Goal: Understand site structure: Understand site structure

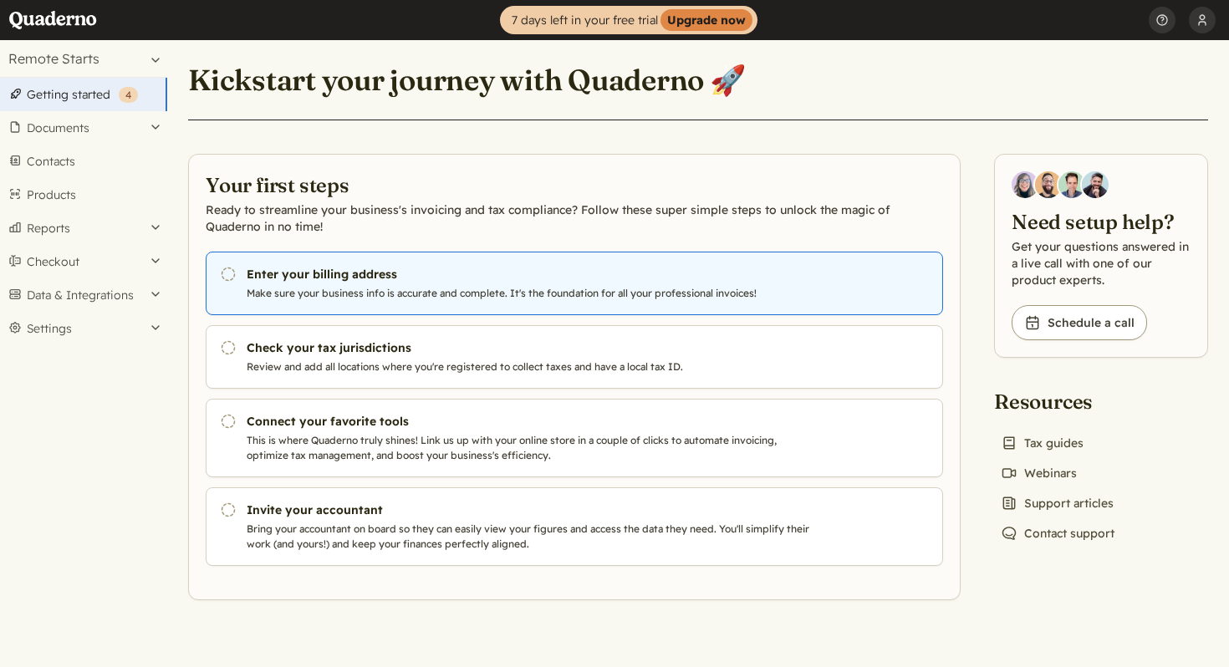
click at [430, 281] on h3 "Enter your billing address" at bounding box center [532, 274] width 570 height 17
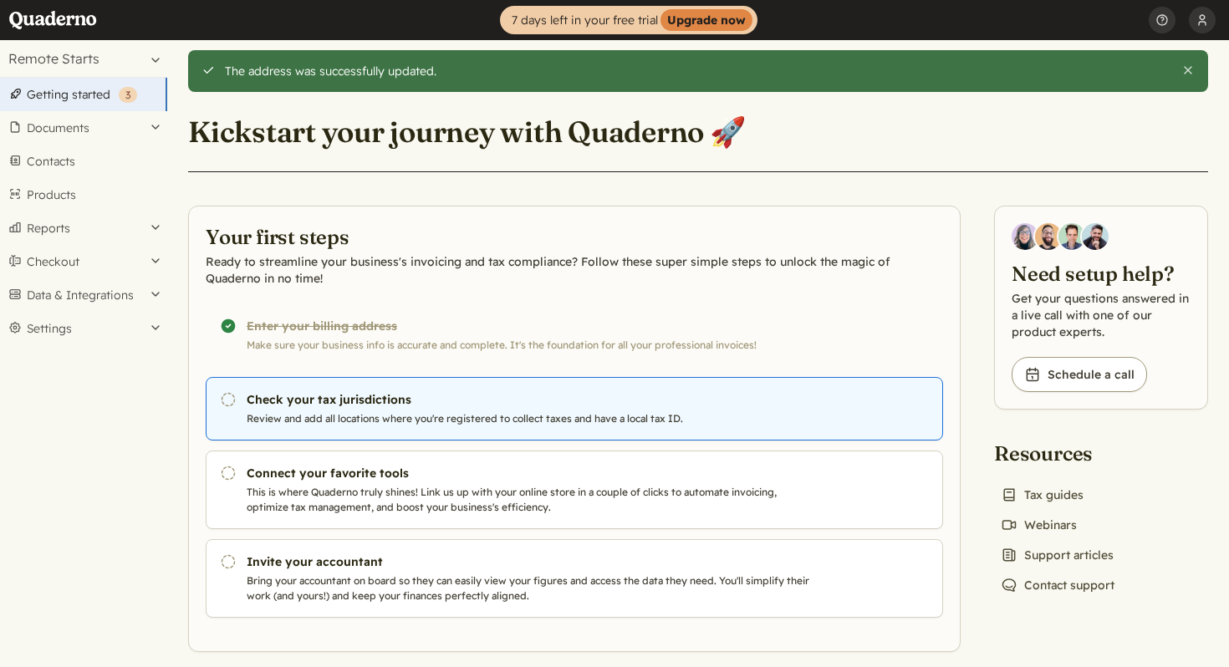
click at [565, 407] on h3 "Check your tax jurisdictions" at bounding box center [532, 399] width 570 height 17
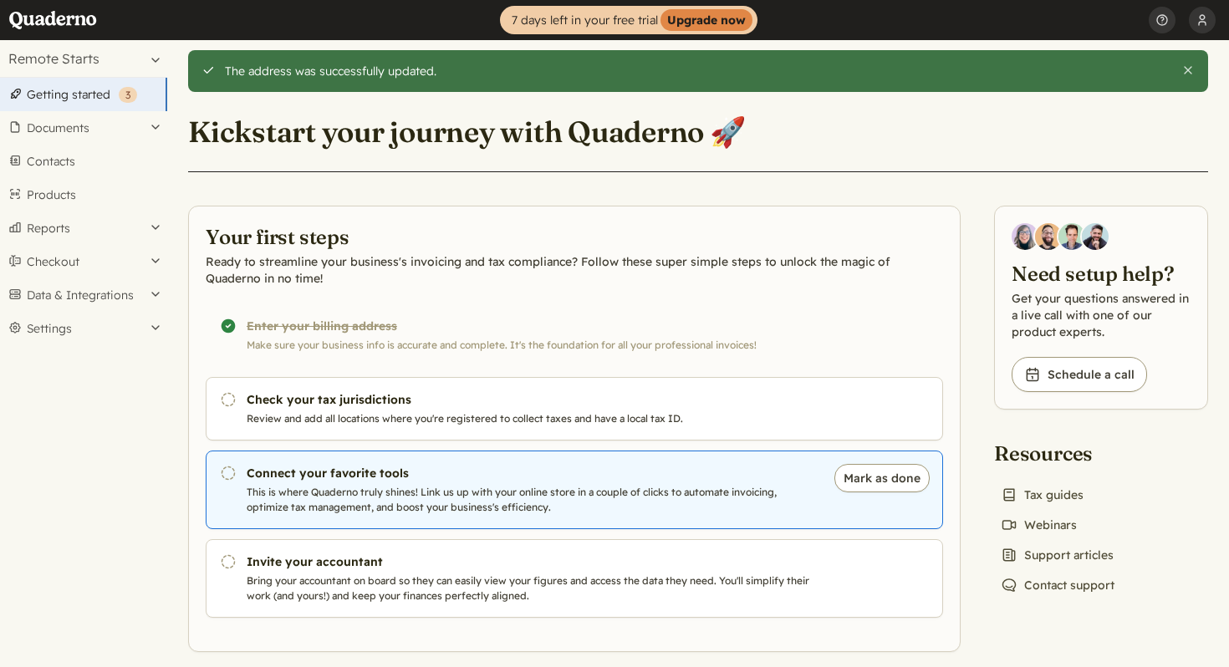
click at [502, 508] on p "This is where Quaderno truly shines! Link us up with your online store in a cou…" at bounding box center [532, 500] width 570 height 30
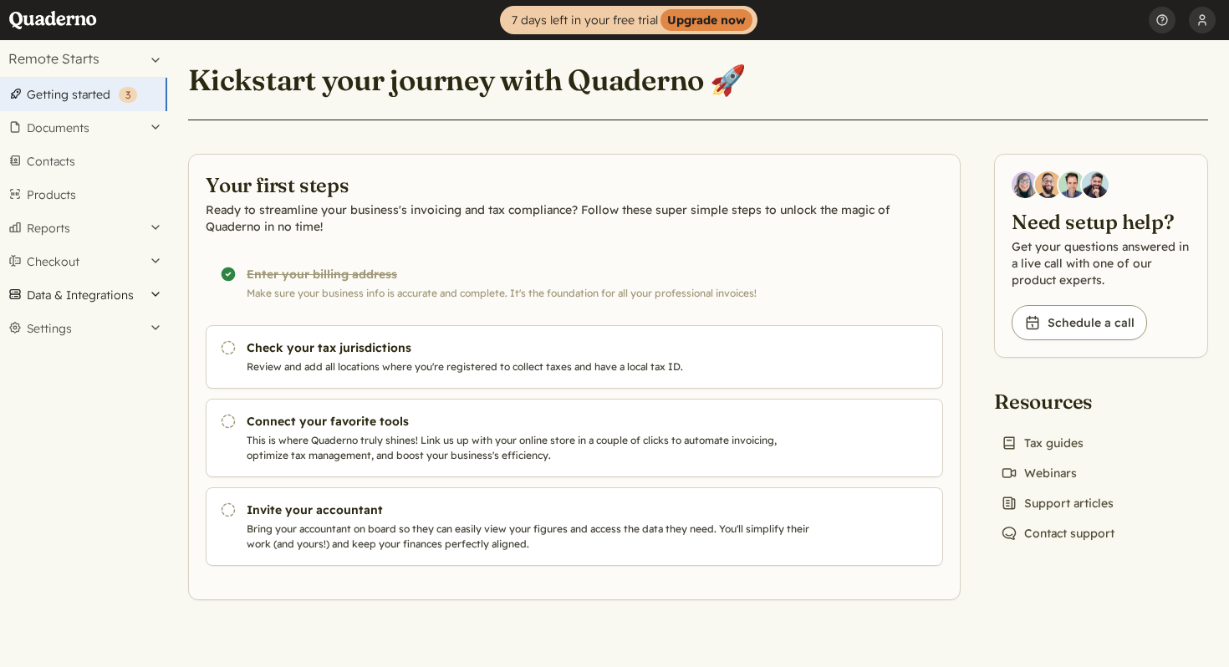
click at [123, 290] on button "Data & Integrations" at bounding box center [83, 294] width 167 height 33
click at [88, 329] on link "Integrations" at bounding box center [83, 323] width 167 height 23
click at [1208, 24] on button "[PERSON_NAME]" at bounding box center [1202, 20] width 27 height 40
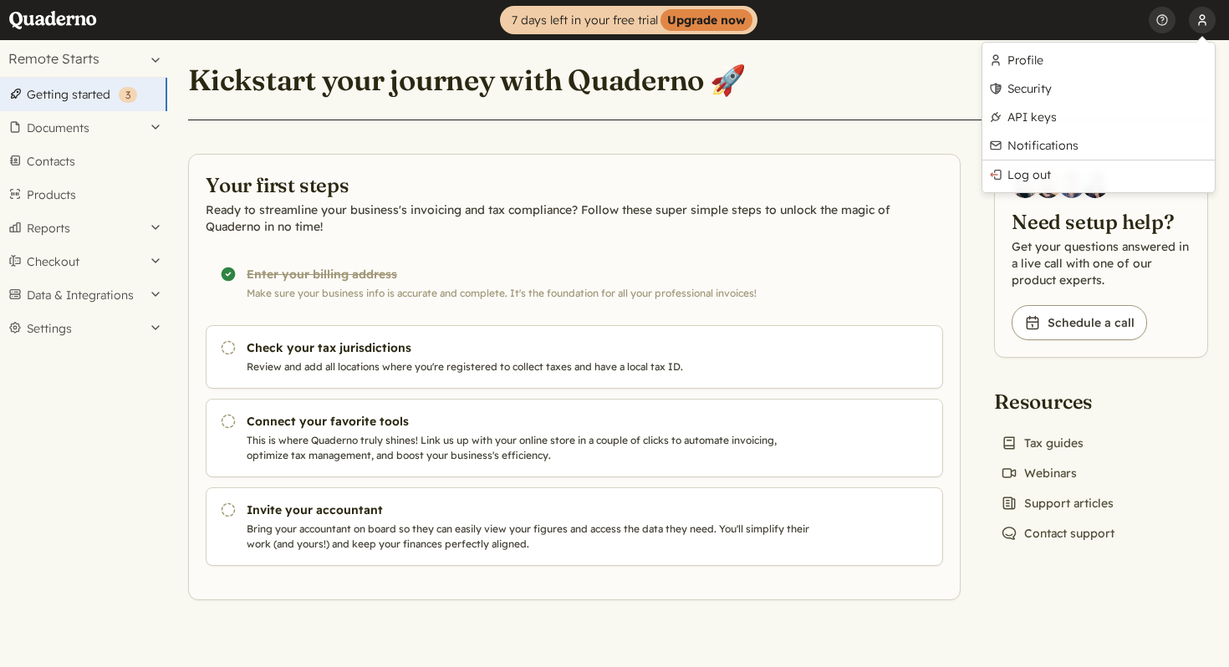
click at [1204, 23] on button "[PERSON_NAME]" at bounding box center [1202, 20] width 27 height 40
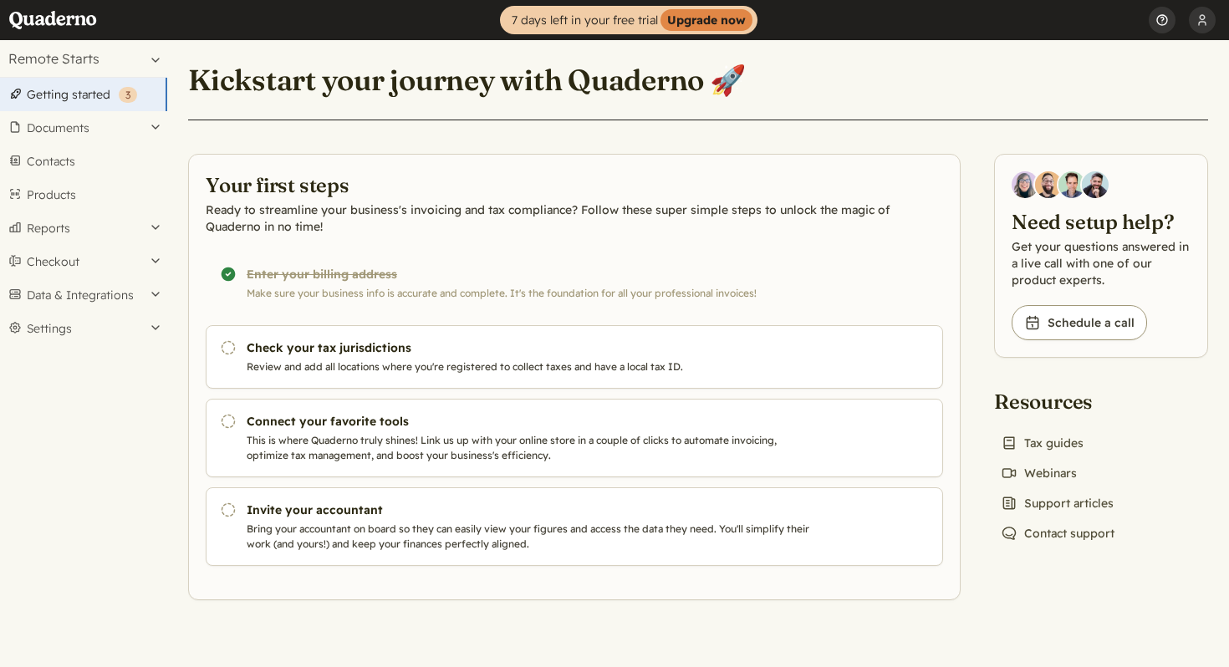
click at [1164, 24] on button "Help" at bounding box center [1162, 20] width 27 height 40
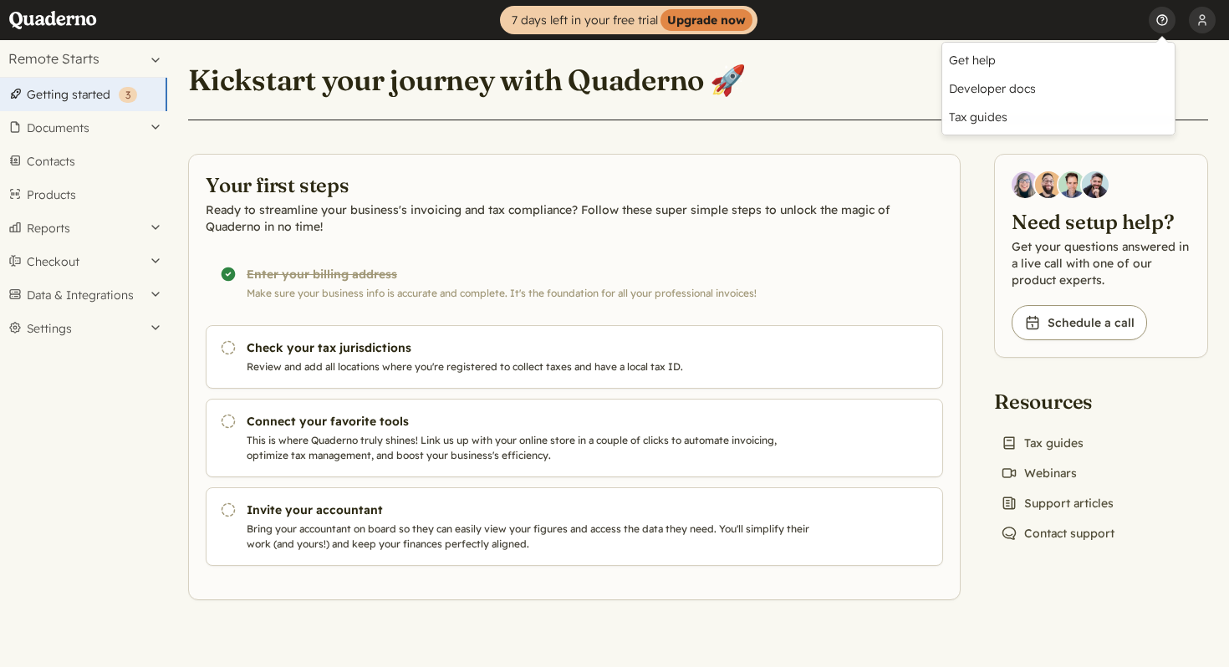
click at [1164, 24] on button "Help" at bounding box center [1162, 20] width 27 height 40
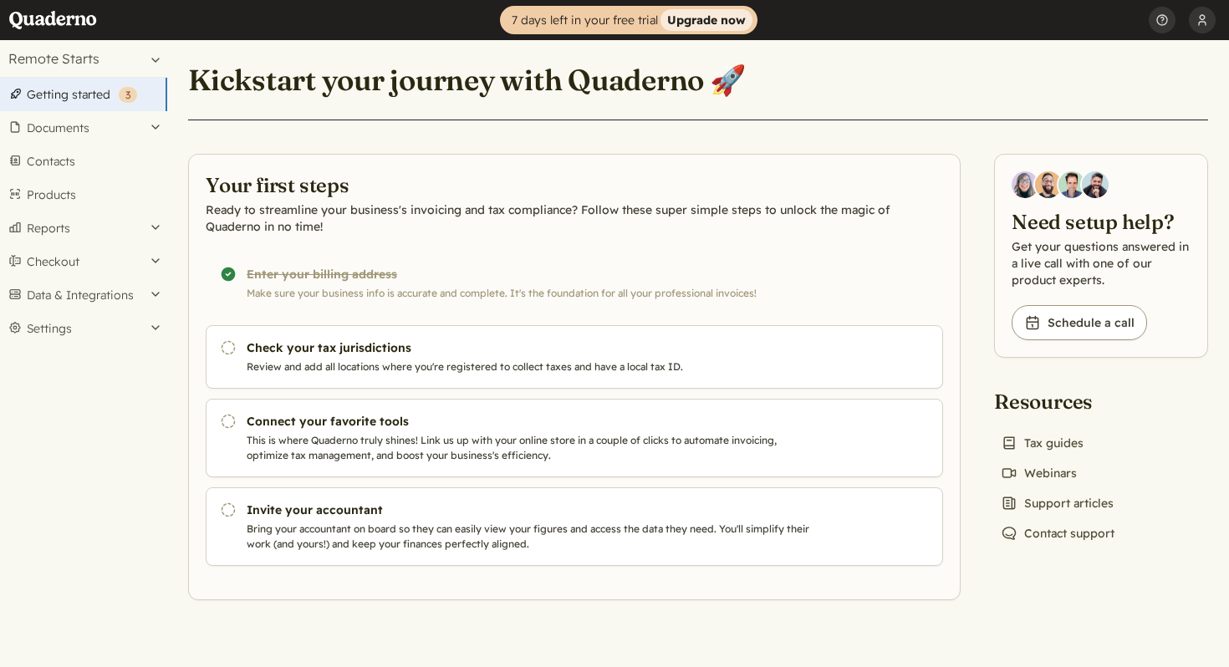
click at [696, 15] on strong "Upgrade now" at bounding box center [706, 20] width 92 height 22
